Goal: Task Accomplishment & Management: Complete application form

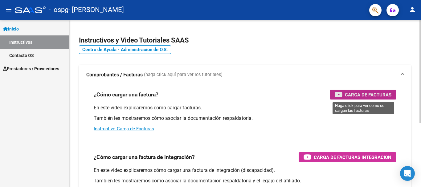
click at [363, 93] on span "Carga de Facturas" at bounding box center [368, 95] width 47 height 8
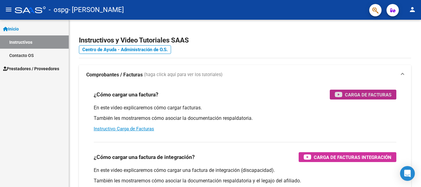
click at [8, 10] on mat-icon "menu" at bounding box center [8, 9] width 7 height 7
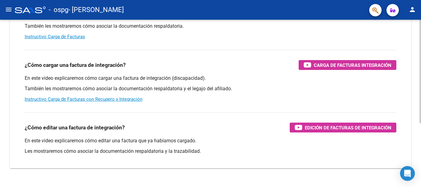
scroll to position [92, 0]
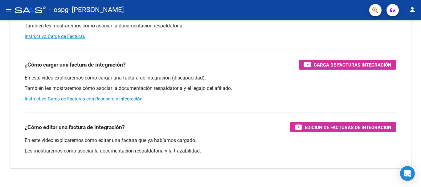
click at [9, 10] on mat-icon "menu" at bounding box center [8, 9] width 7 height 7
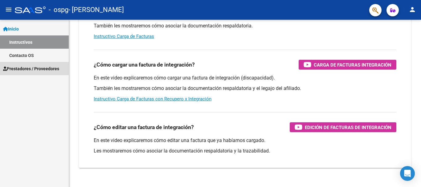
click at [35, 70] on span "Prestadores / Proveedores" at bounding box center [31, 68] width 56 height 7
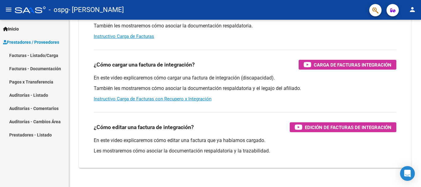
click at [38, 69] on link "Facturas - Documentación" at bounding box center [34, 68] width 69 height 13
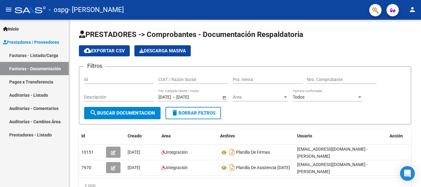
click at [412, 10] on mat-icon "person" at bounding box center [411, 9] width 7 height 7
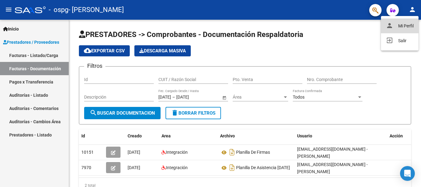
click at [399, 25] on button "person Mi Perfil" at bounding box center [400, 25] width 38 height 15
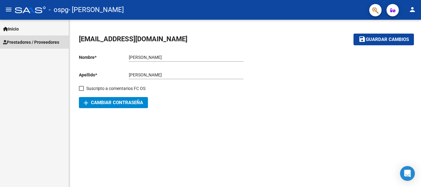
click at [28, 41] on span "Prestadores / Proveedores" at bounding box center [31, 42] width 56 height 7
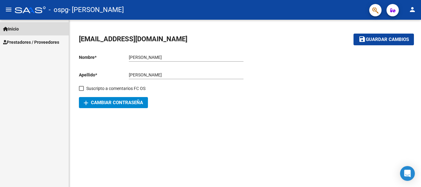
click at [17, 30] on span "Inicio" at bounding box center [11, 29] width 16 height 7
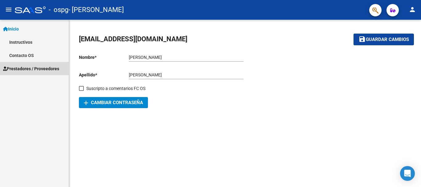
click at [22, 68] on span "Prestadores / Proveedores" at bounding box center [31, 68] width 56 height 7
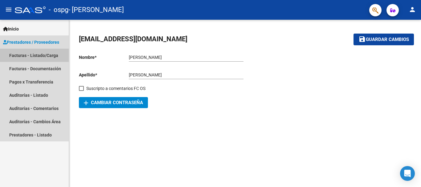
click at [21, 51] on link "Facturas - Listado/Carga" at bounding box center [34, 55] width 69 height 13
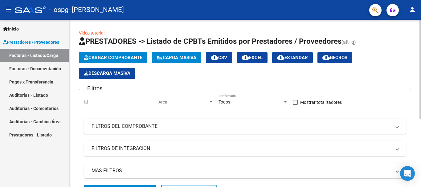
click at [124, 56] on span "Cargar Comprobante" at bounding box center [113, 58] width 59 height 6
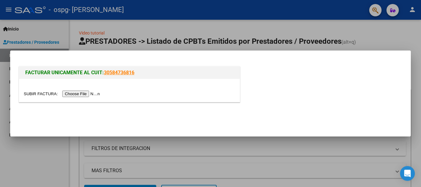
click at [75, 94] on input "file" at bounding box center [63, 94] width 78 height 6
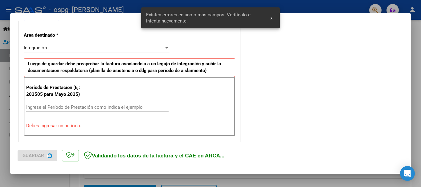
scroll to position [142, 0]
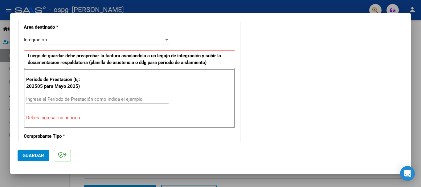
click at [63, 99] on input "Ingrese el Período de Prestación como indica el ejemplo" at bounding box center [97, 99] width 142 height 6
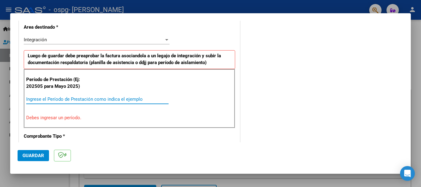
click at [49, 118] on p "Debes ingresar un período." at bounding box center [129, 117] width 206 height 7
click at [43, 99] on input "Ingrese el Período de Prestación como indica el ejemplo" at bounding box center [97, 99] width 142 height 6
type input "0"
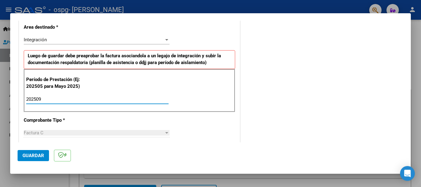
type input "202509"
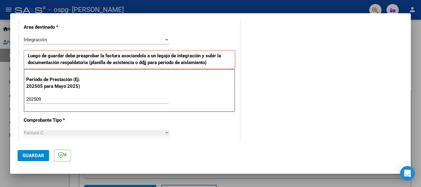
click at [81, 134] on div "Factura C" at bounding box center [94, 133] width 140 height 6
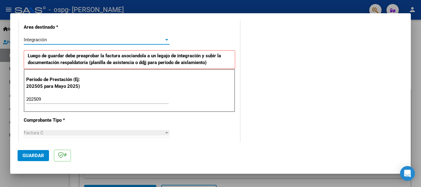
click at [165, 40] on div at bounding box center [166, 40] width 3 height 2
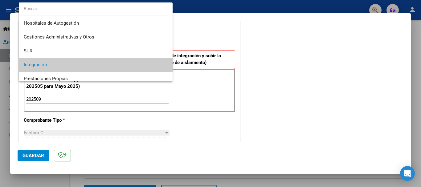
scroll to position [25, 0]
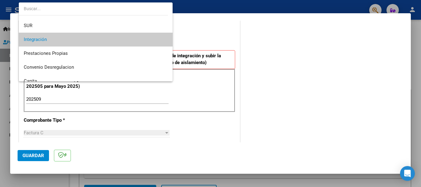
click at [104, 36] on span "Integración" at bounding box center [96, 40] width 144 height 14
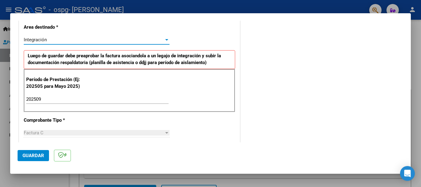
click at [37, 156] on span "Guardar" at bounding box center [33, 156] width 22 height 6
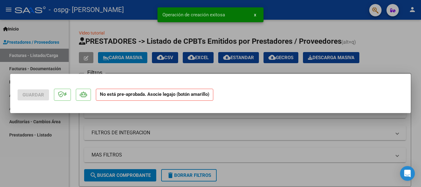
scroll to position [0, 0]
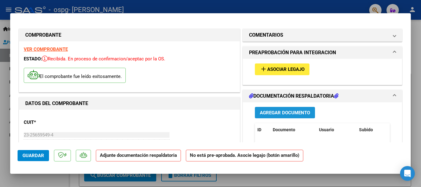
click at [280, 112] on span "Agregar Documento" at bounding box center [285, 113] width 50 height 6
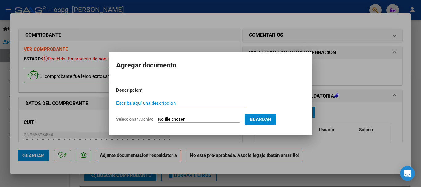
click at [157, 103] on input "Escriba aquí una descripcion" at bounding box center [181, 103] width 130 height 6
type input "Planilla de Asistencia"
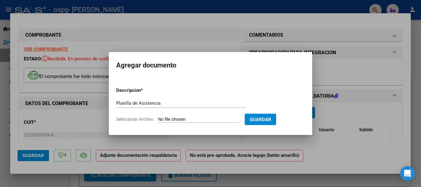
click at [149, 119] on span "Seleccionar Archivo" at bounding box center [134, 119] width 37 height 5
click at [158, 119] on input "Seleccionar Archivo" at bounding box center [199, 120] width 82 height 6
type input "C:\fakepath\NarvaezSeptiembre25.pdf"
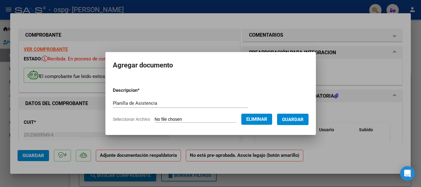
click at [297, 119] on span "Guardar" at bounding box center [293, 120] width 22 height 6
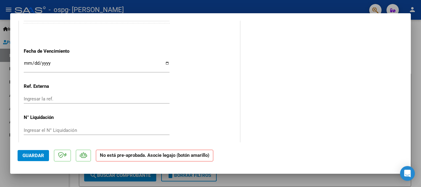
scroll to position [413, 0]
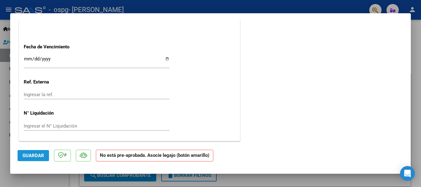
click at [28, 154] on span "Guardar" at bounding box center [33, 156] width 22 height 6
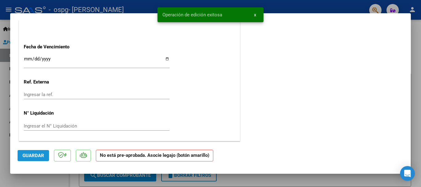
click at [39, 154] on span "Guardar" at bounding box center [33, 156] width 22 height 6
click at [415, 71] on div at bounding box center [210, 93] width 421 height 187
type input "$ 0,00"
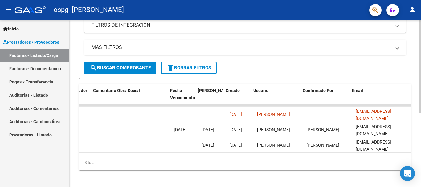
scroll to position [0, 967]
